Goal: Find specific page/section: Find specific page/section

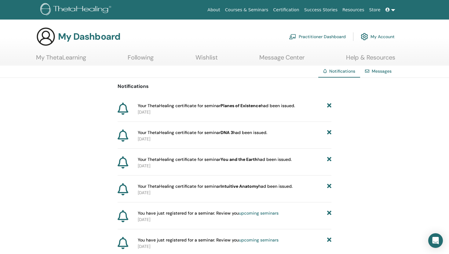
click at [147, 60] on link "Following" at bounding box center [141, 60] width 26 height 12
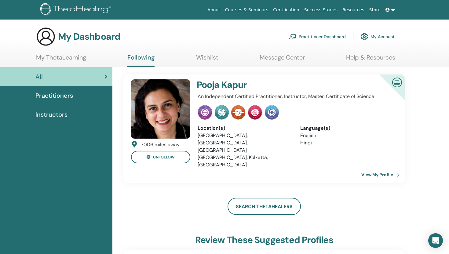
click at [75, 99] on div "Practitioners" at bounding box center [56, 95] width 103 height 9
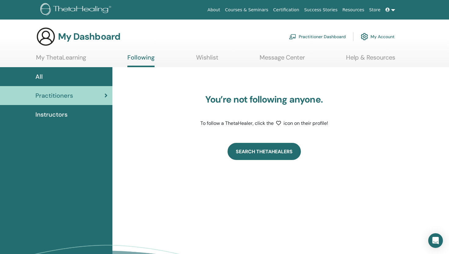
click at [235, 146] on link "Search ThetaHealers" at bounding box center [264, 151] width 73 height 17
